Goal: Connect with others: Connect with others

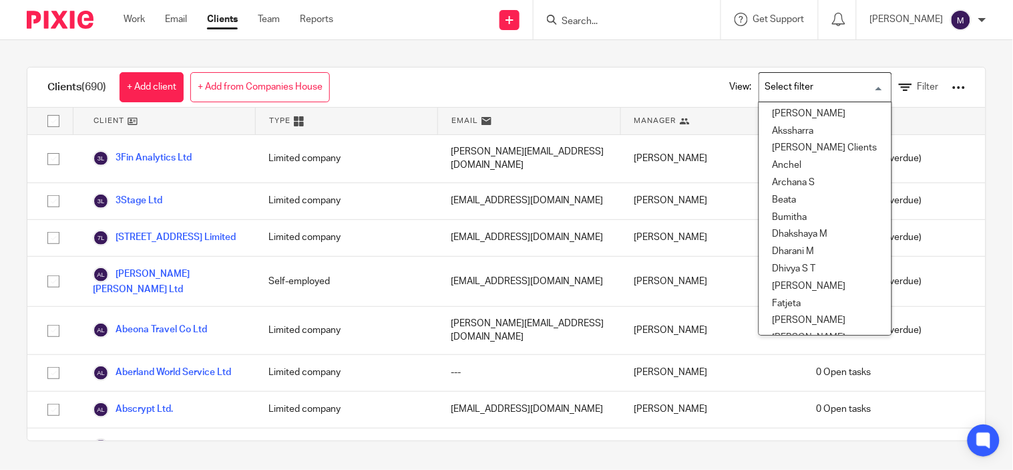
click at [761, 77] on input "Search for option" at bounding box center [823, 86] width 124 height 23
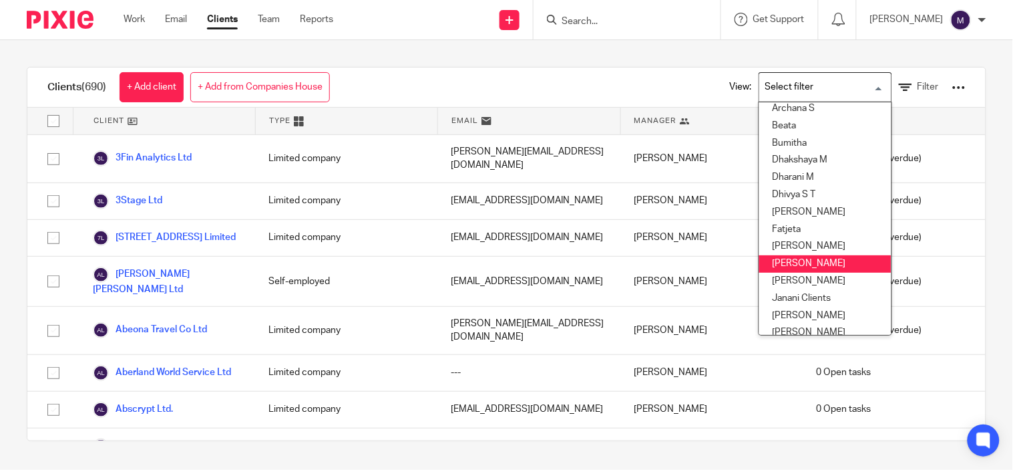
click at [817, 259] on li "[PERSON_NAME]" at bounding box center [825, 263] width 132 height 17
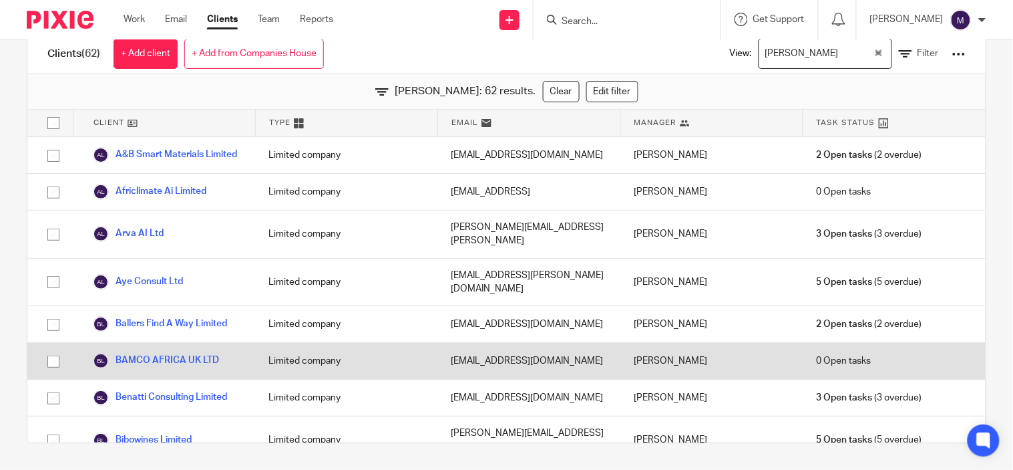
scroll to position [0, 0]
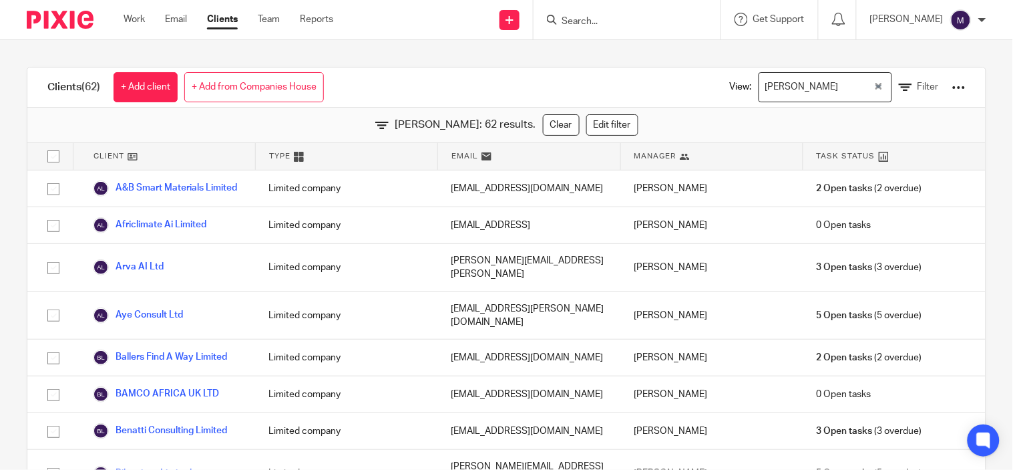
click at [784, 88] on div "[PERSON_NAME]" at bounding box center [816, 86] width 114 height 26
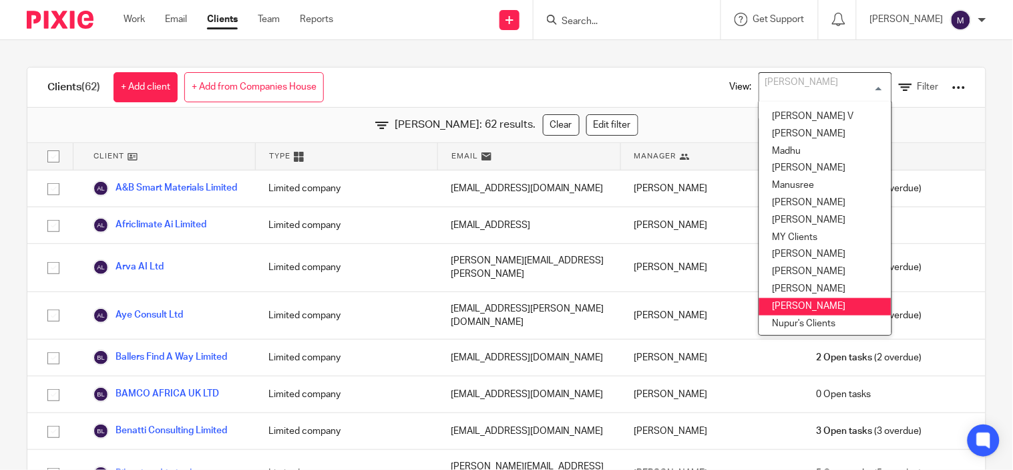
scroll to position [301, 0]
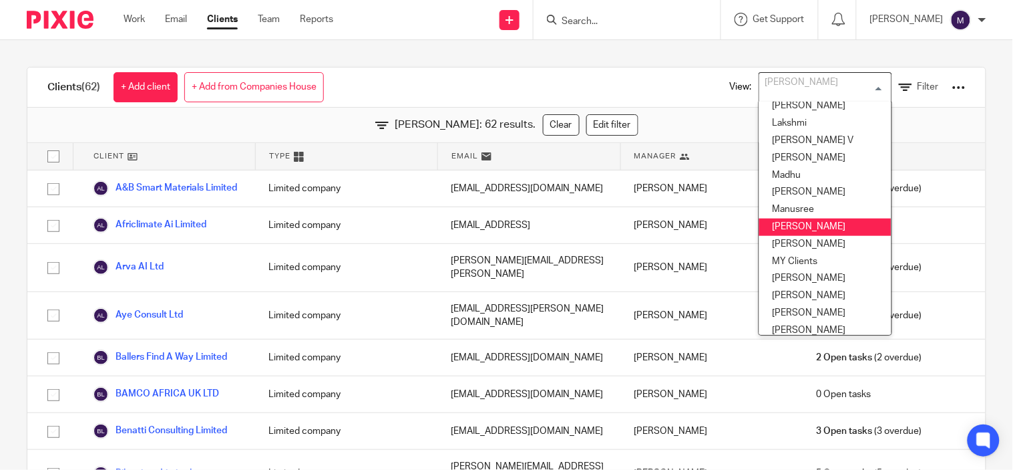
click at [786, 229] on li "[PERSON_NAME]" at bounding box center [825, 226] width 132 height 17
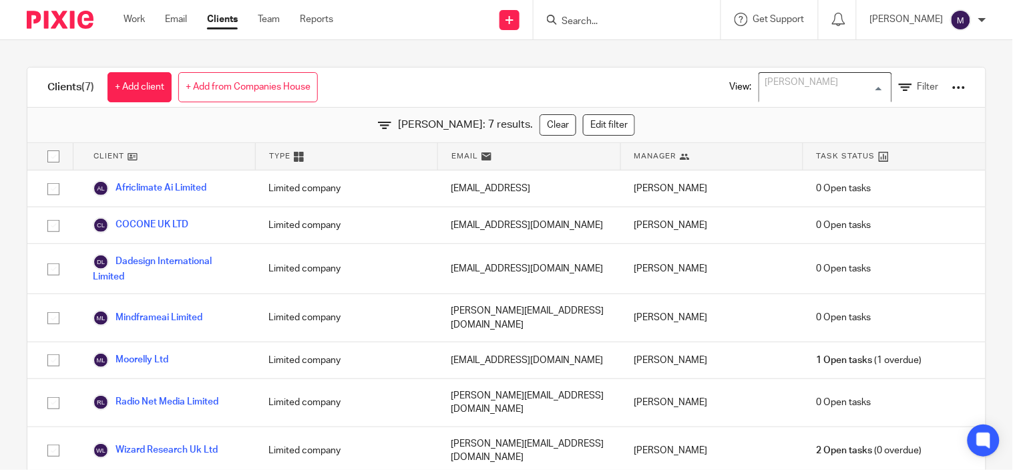
scroll to position [200, 0]
